Goal: Task Accomplishment & Management: Manage account settings

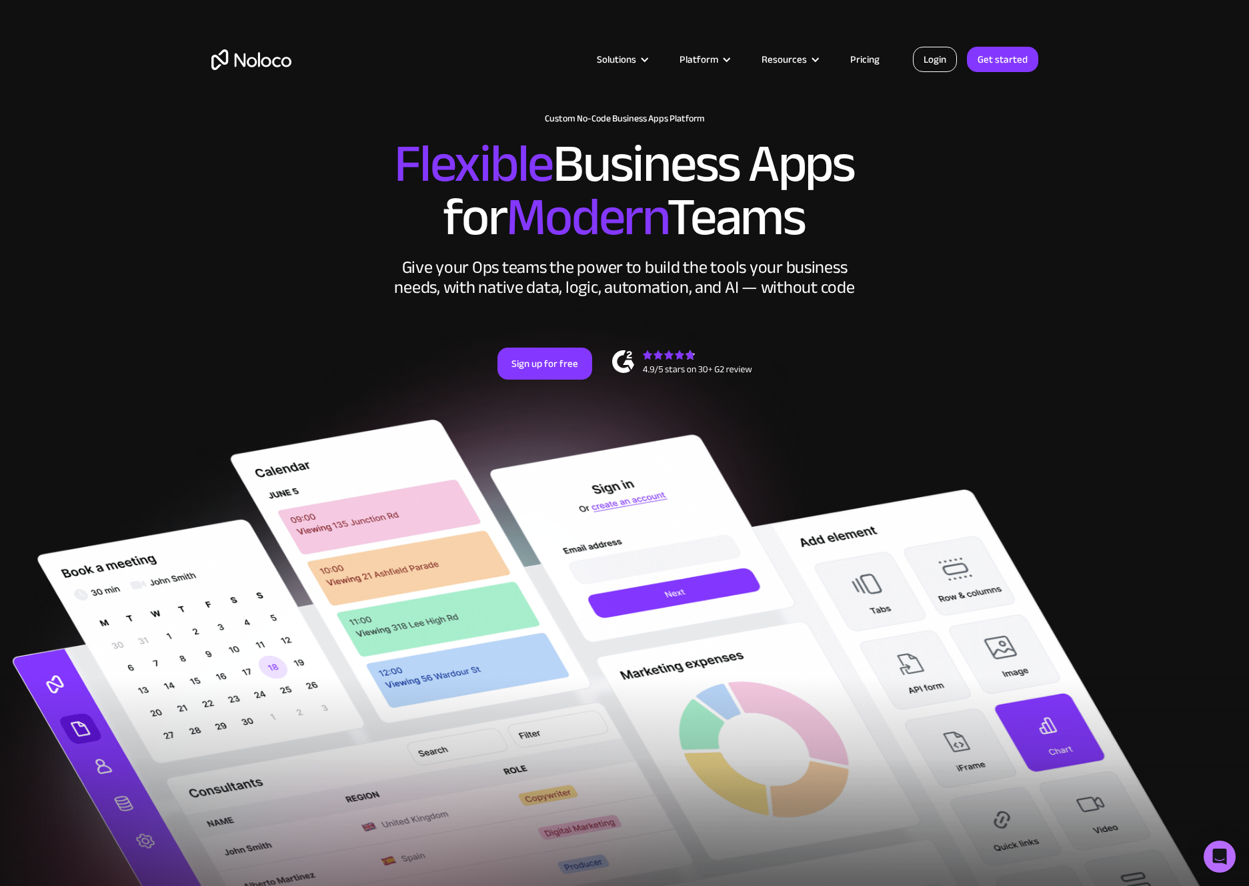
click at [927, 63] on link "Login" at bounding box center [935, 59] width 44 height 25
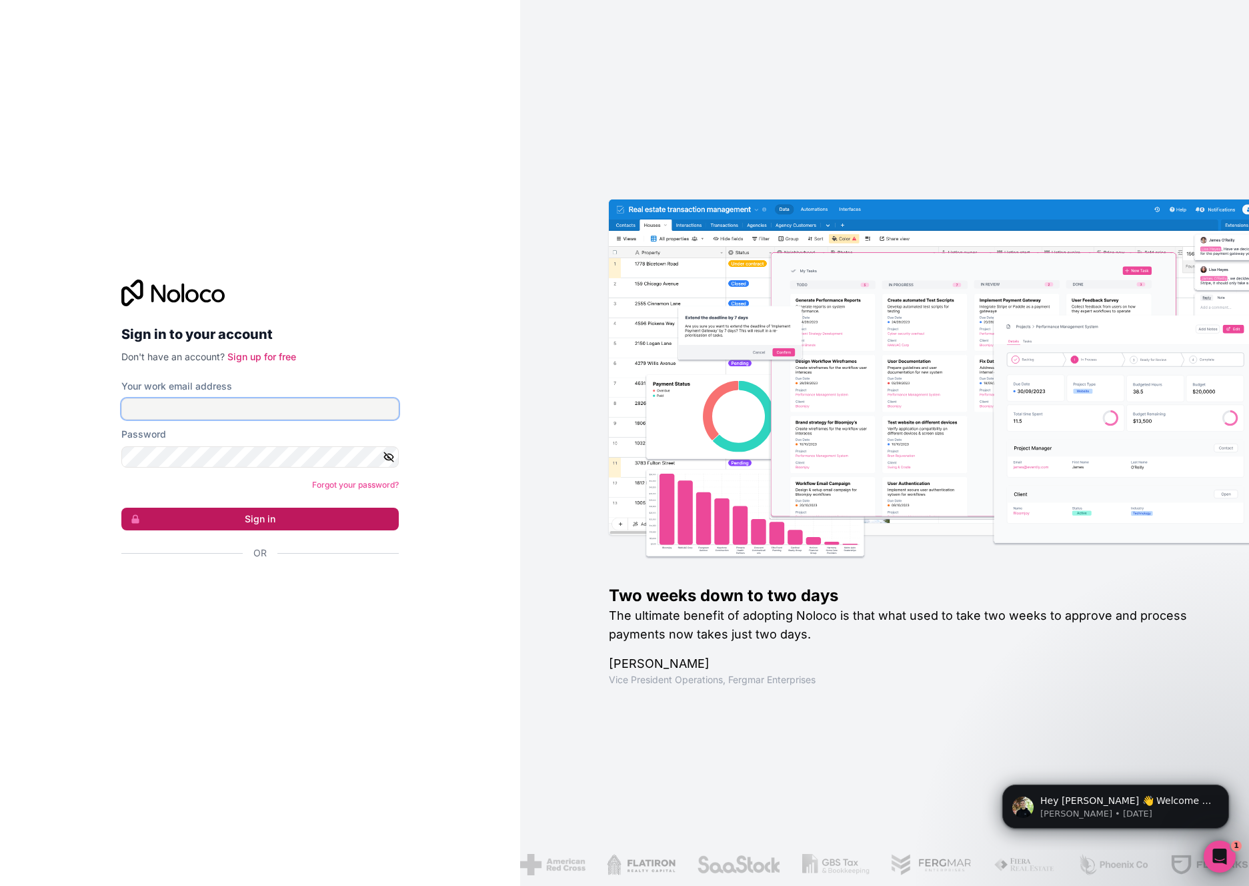
type input "tarmo.saidla@procurementflow.com"
click at [275, 518] on button "Sign in" at bounding box center [259, 519] width 277 height 23
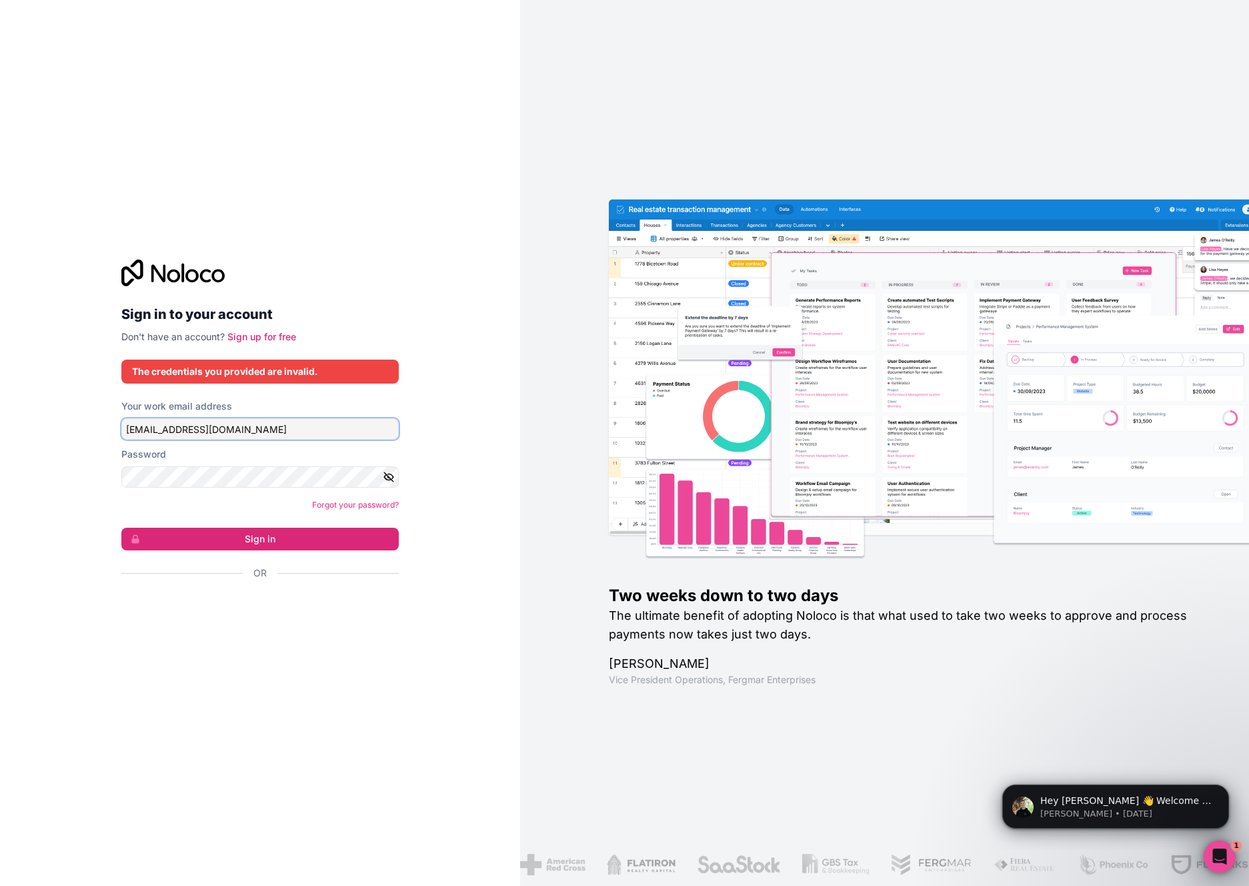
click at [315, 430] on input "tarmo.saidla@procurementflow.com" at bounding box center [259, 428] width 277 height 21
click at [275, 541] on button "Sign in" at bounding box center [259, 539] width 277 height 23
click at [268, 541] on button "Sign in" at bounding box center [259, 539] width 277 height 23
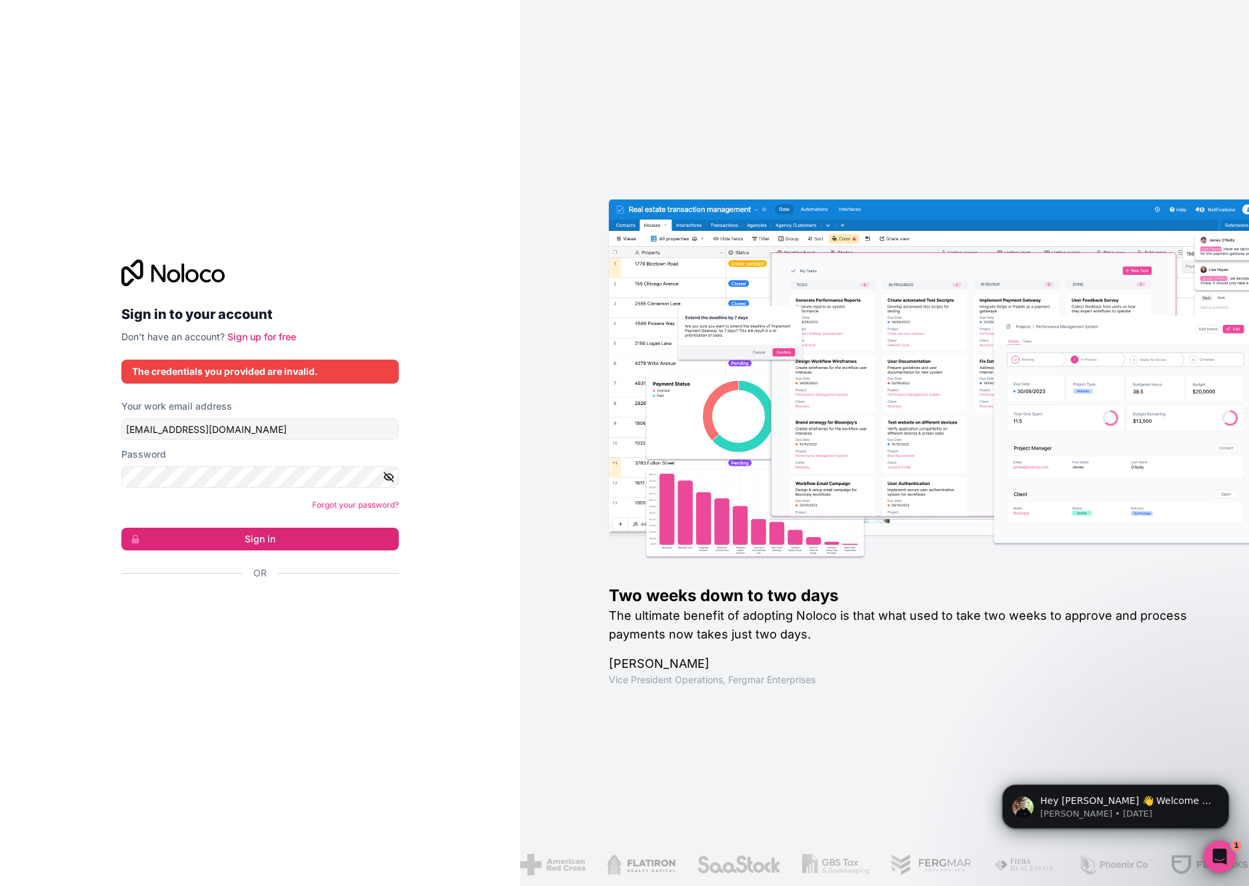
click at [277, 368] on div "The credentials you provided are invalid." at bounding box center [260, 371] width 256 height 13
click at [389, 474] on icon "button" at bounding box center [388, 477] width 9 height 6
click at [341, 537] on button "Sign in" at bounding box center [259, 539] width 277 height 23
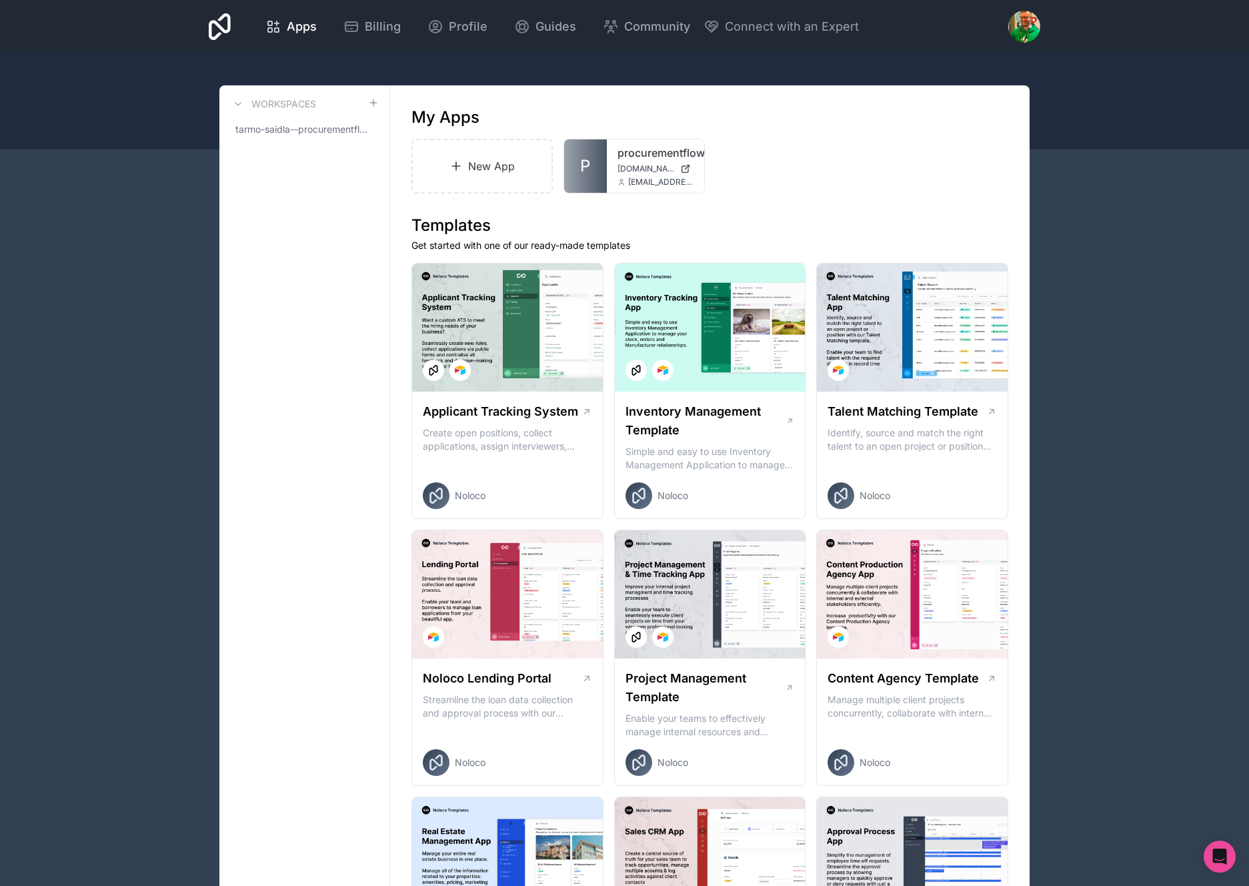
click at [373, 31] on span "Billing" at bounding box center [383, 26] width 36 height 19
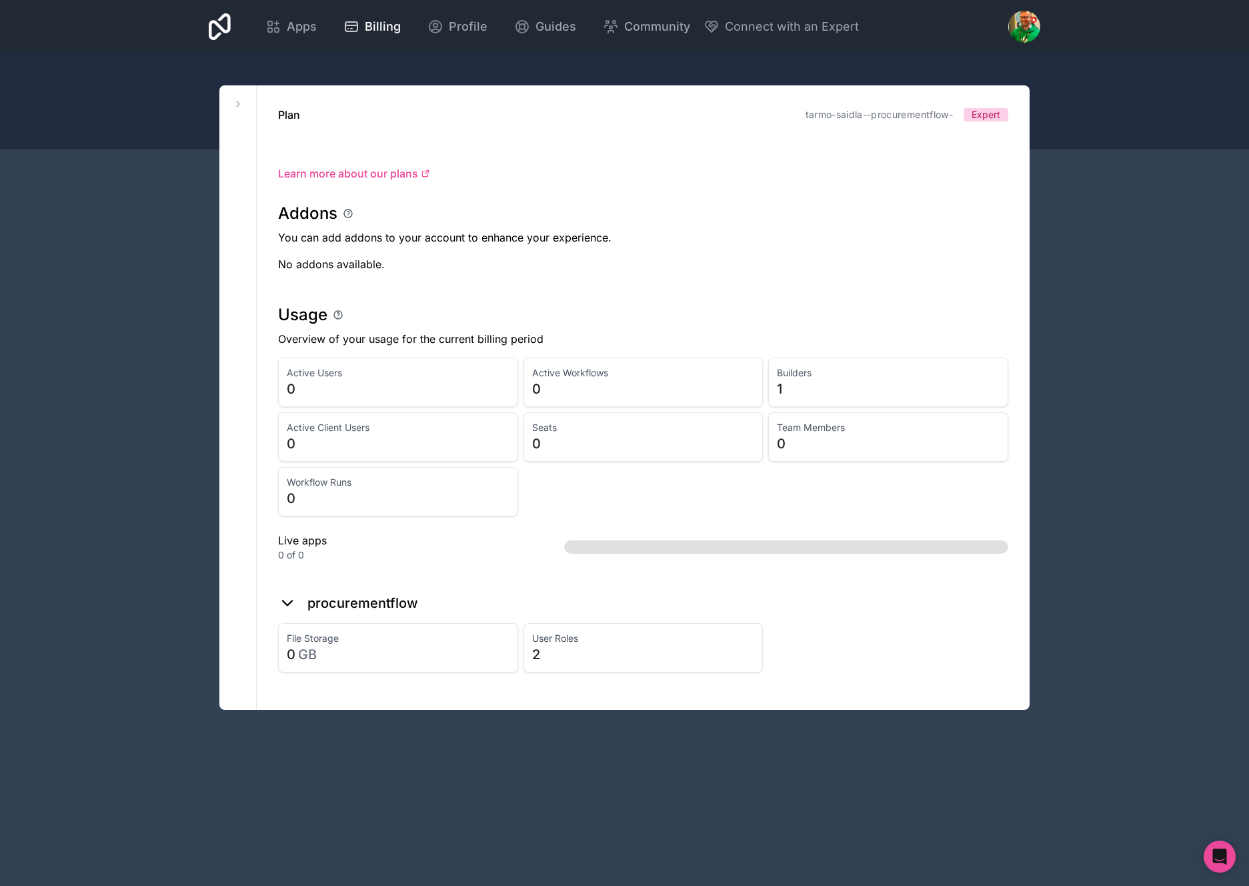
click at [291, 601] on icon at bounding box center [287, 603] width 9 height 5
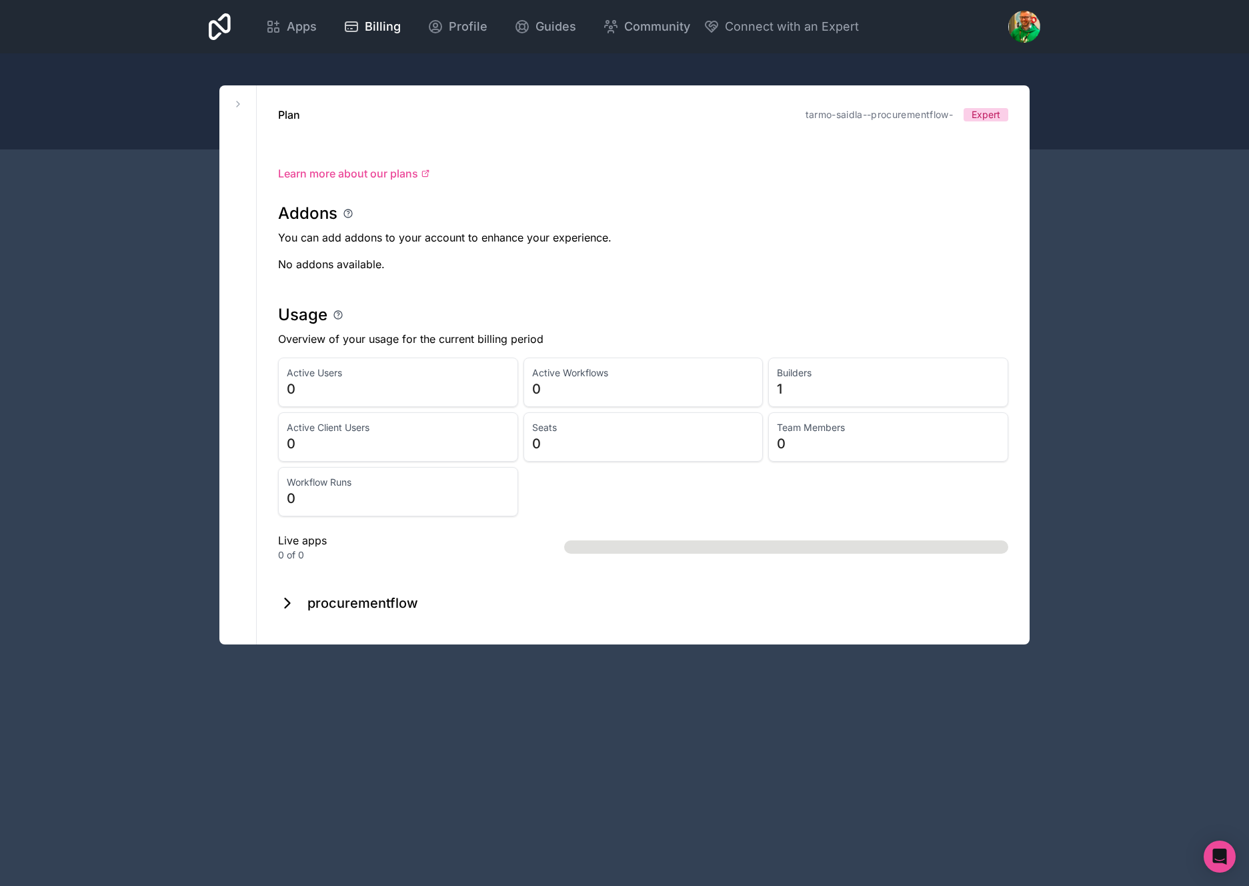
click at [291, 600] on icon at bounding box center [287, 603] width 19 height 19
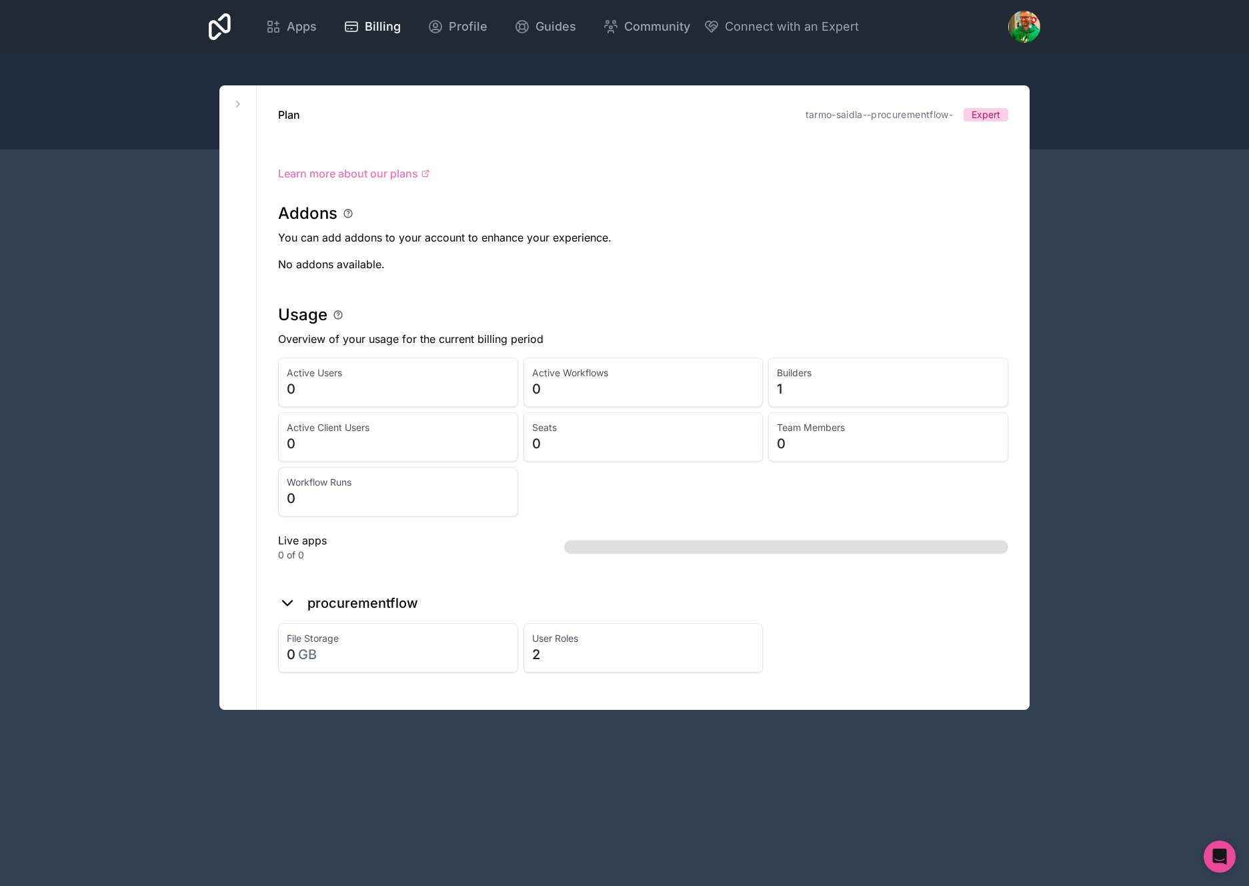
click at [400, 172] on span "Learn more about our plans" at bounding box center [348, 173] width 140 height 16
click at [238, 105] on icon at bounding box center [238, 103] width 3 height 5
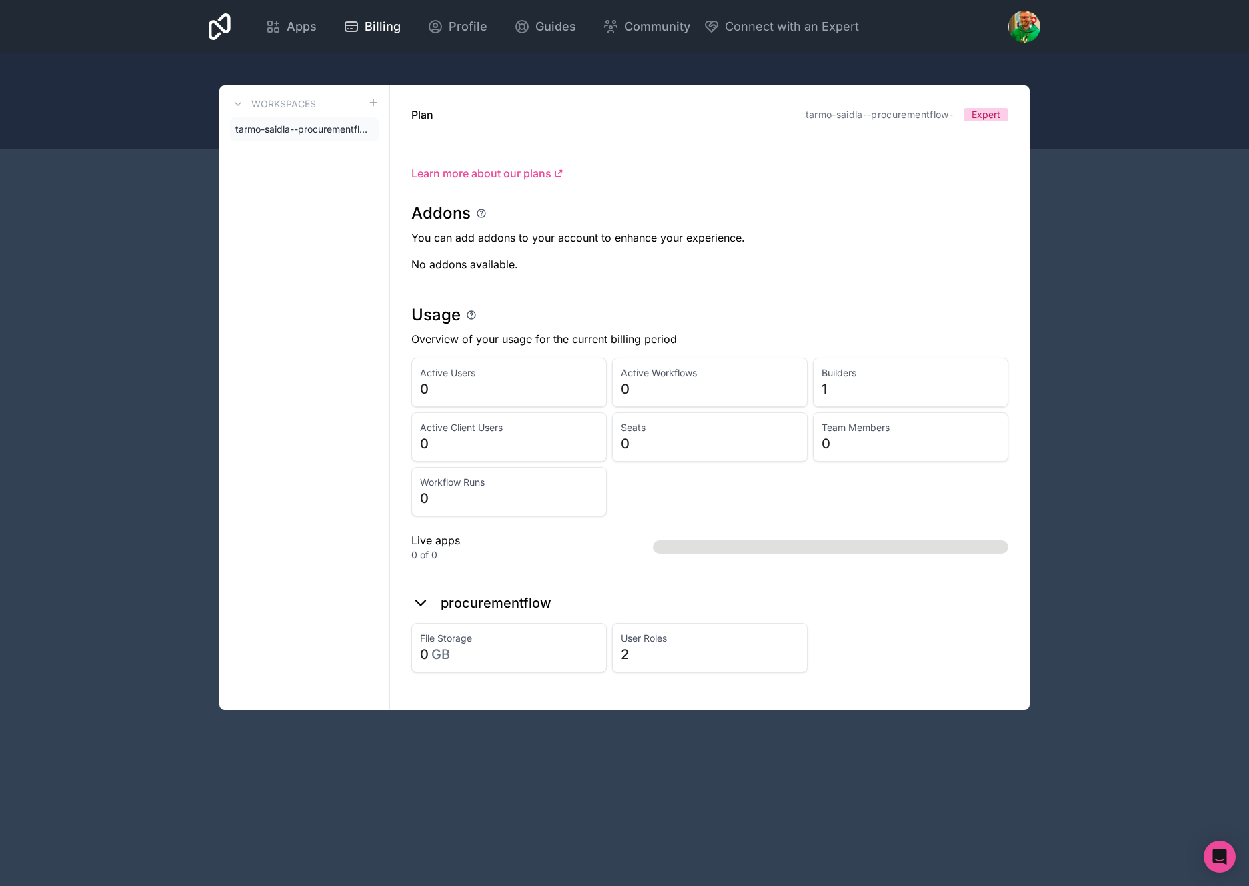
click at [1033, 270] on div "Workspaces tarmo-saidla--procurementflow- Plan tarmo-saidla--procurementflow- E…" at bounding box center [624, 397] width 853 height 624
click at [1069, 259] on div "Apps Billing Profile Guides Community Connect with an Expert Billing Profile Gu…" at bounding box center [624, 443] width 1249 height 886
click at [159, 145] on div at bounding box center [624, 101] width 1249 height 96
click at [303, 30] on span "Apps" at bounding box center [302, 26] width 30 height 19
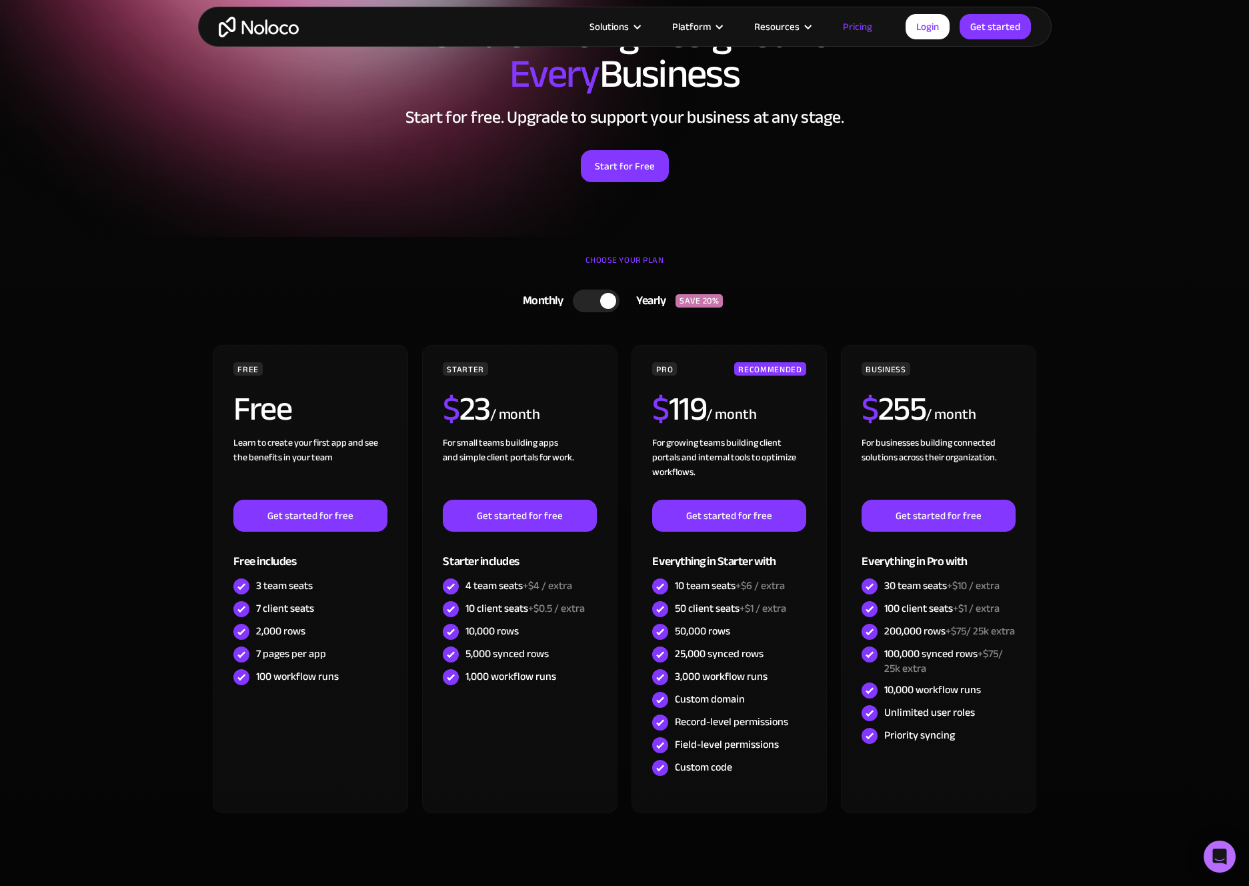
scroll to position [101, 0]
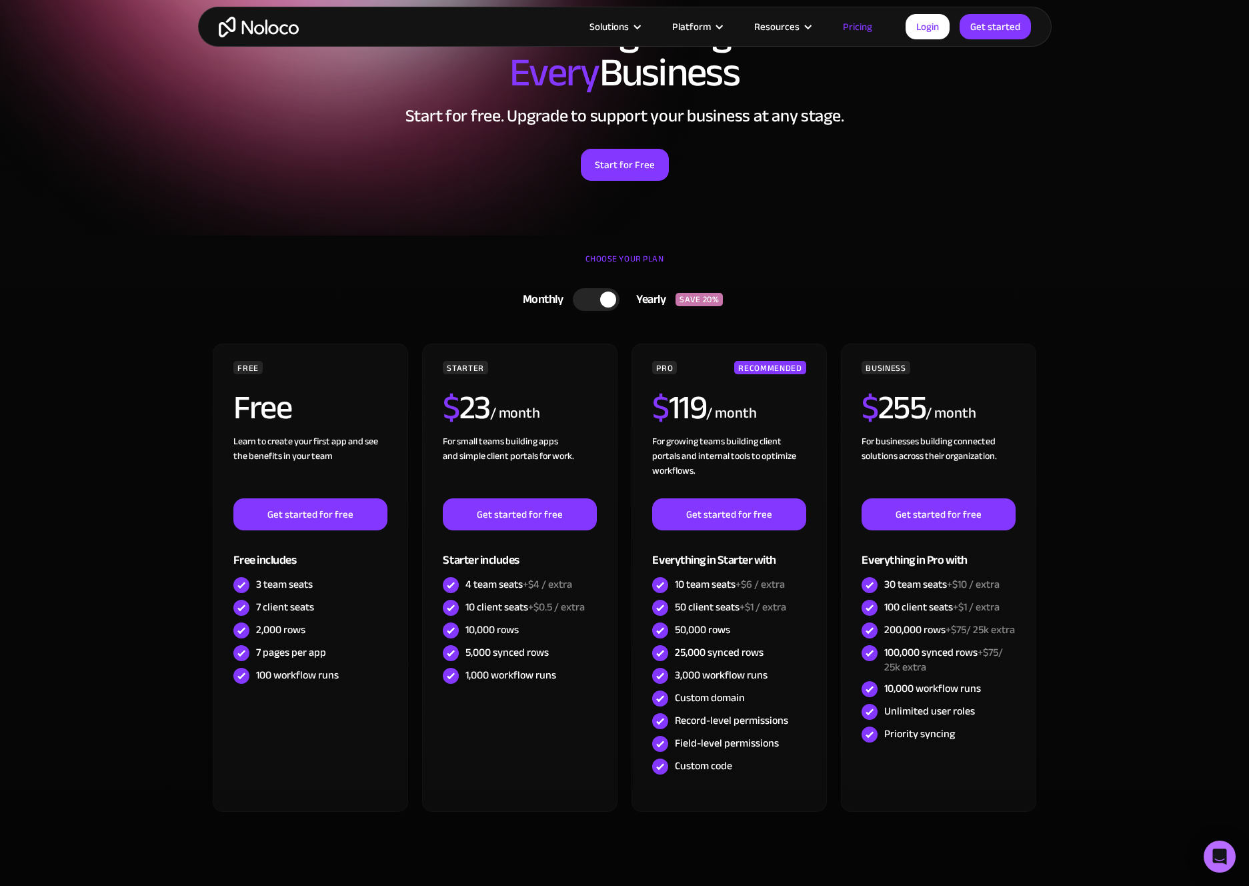
click at [592, 293] on div at bounding box center [596, 299] width 47 height 23
click at [610, 298] on div at bounding box center [601, 299] width 47 height 23
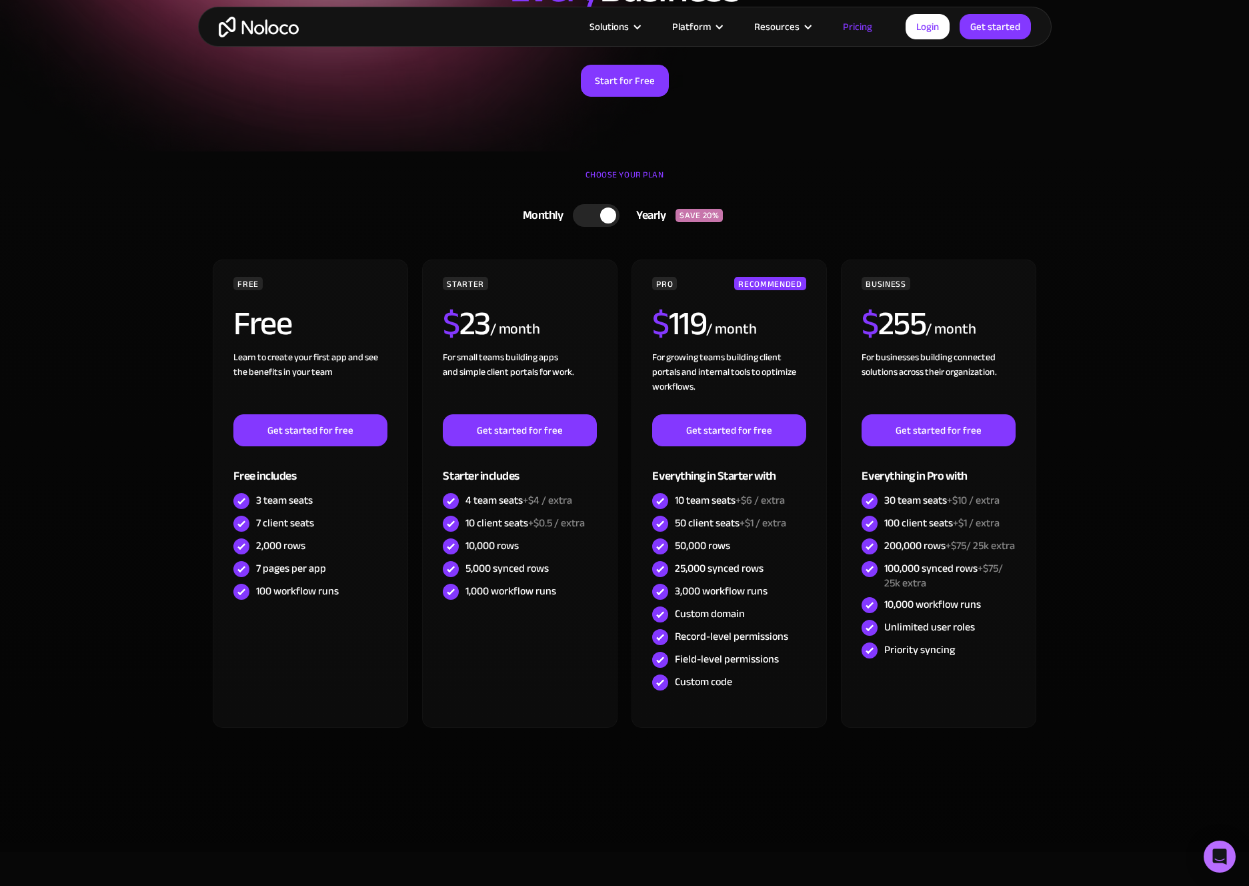
scroll to position [187, 0]
